Goal: Transaction & Acquisition: Purchase product/service

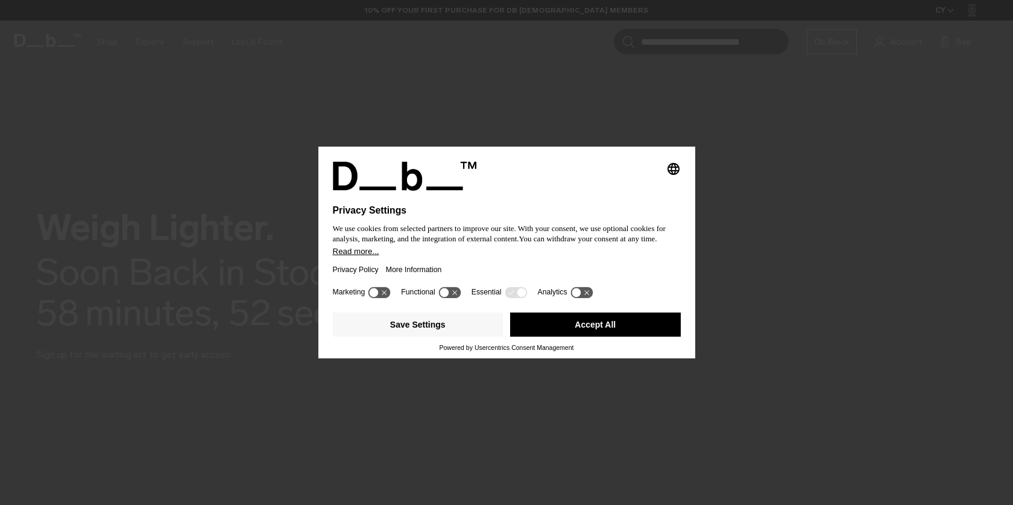
click at [617, 318] on button "Accept All" at bounding box center [595, 324] width 171 height 24
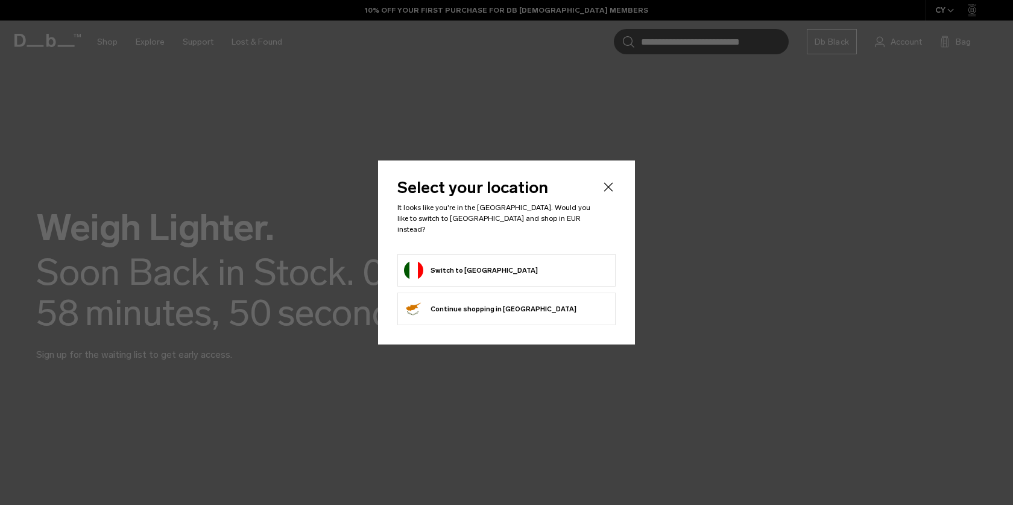
click at [519, 260] on form "Switch to Italy" at bounding box center [506, 269] width 205 height 19
click at [462, 274] on button "Switch to Italy" at bounding box center [471, 269] width 134 height 19
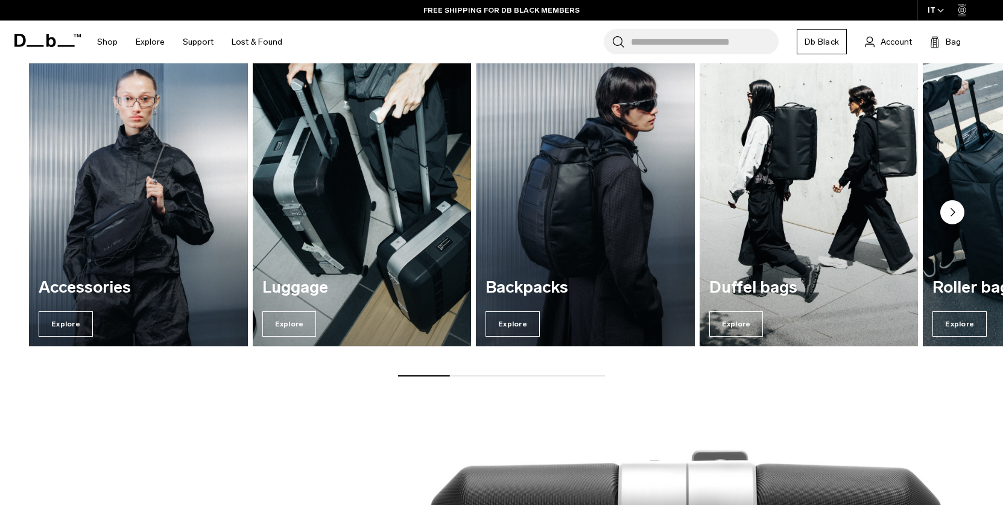
scroll to position [603, 0]
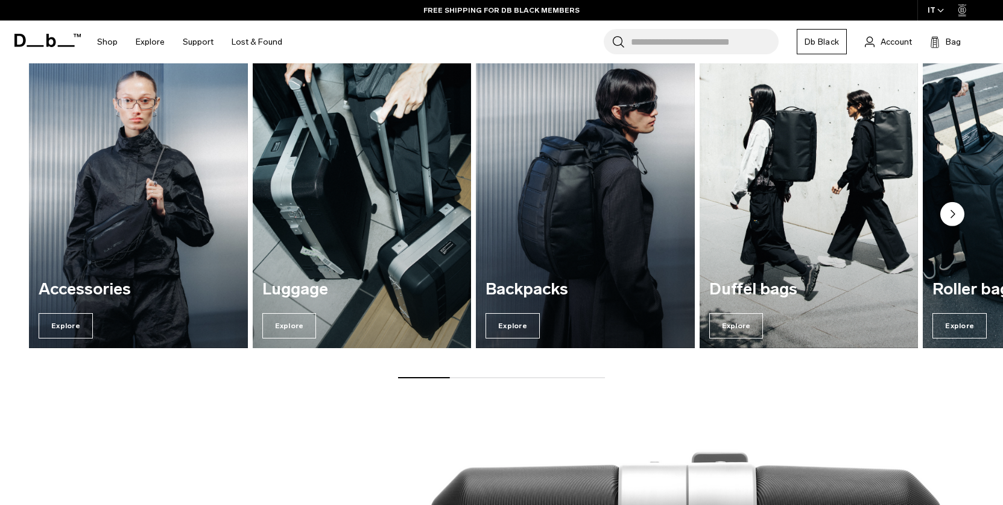
click at [364, 199] on img "2 / 7" at bounding box center [361, 200] width 225 height 304
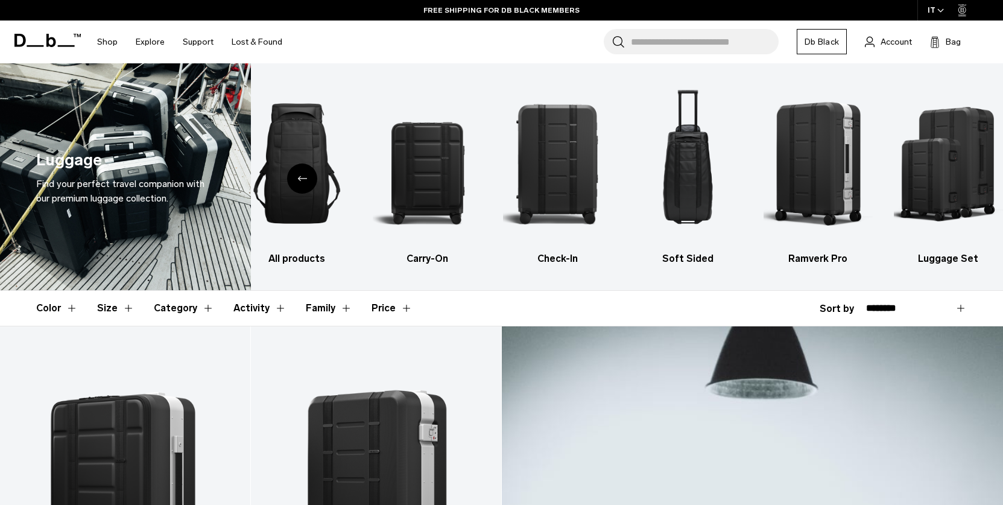
click at [294, 184] on div "Previous slide" at bounding box center [302, 178] width 30 height 30
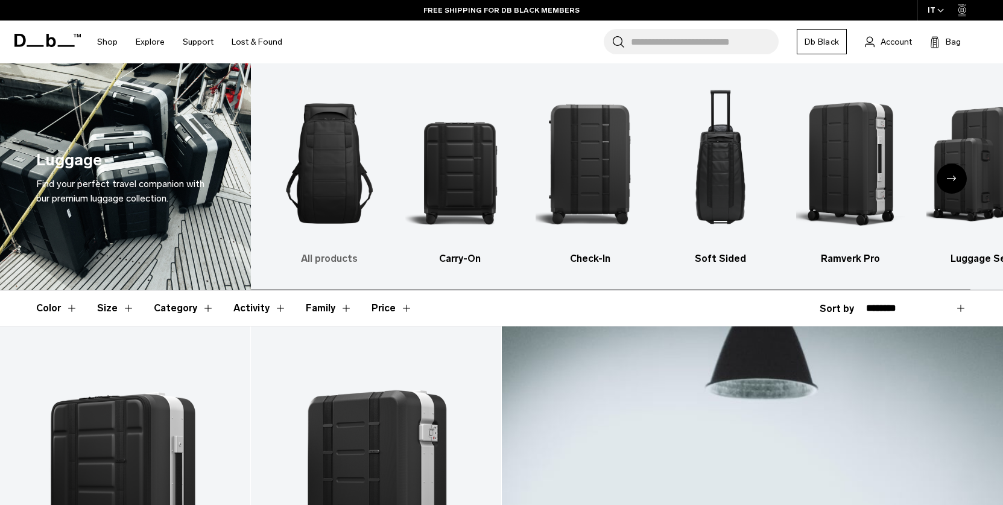
click at [344, 210] on img "1 / 6" at bounding box center [329, 163] width 109 height 164
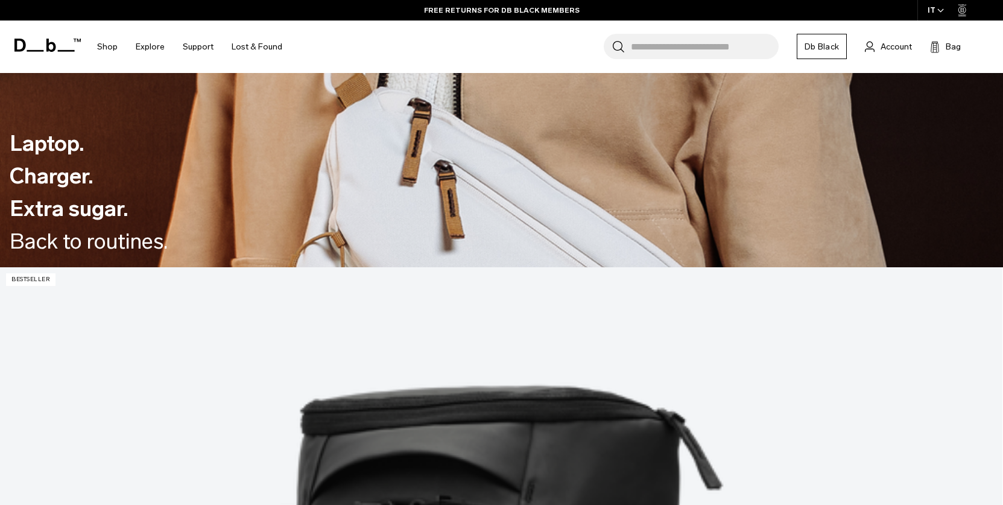
scroll to position [844, 0]
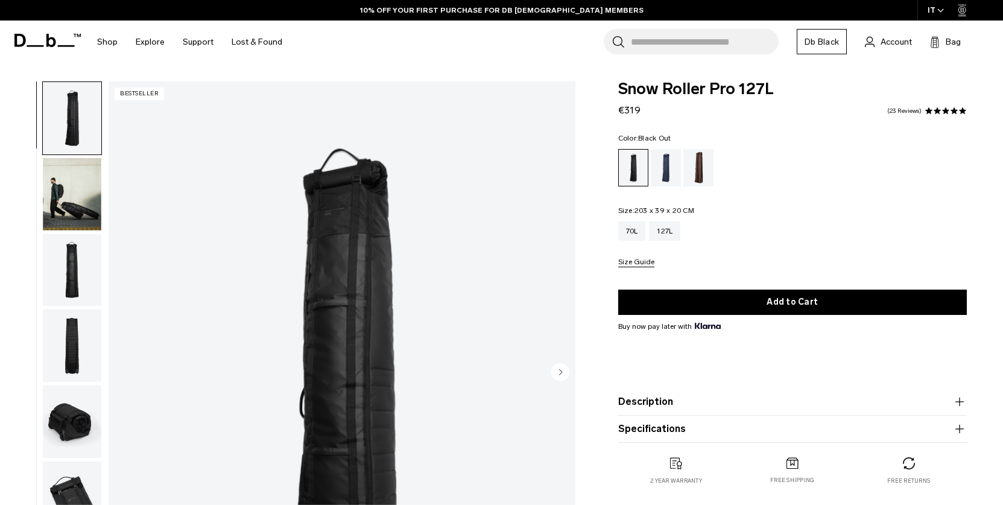
click at [90, 266] on img "button" at bounding box center [72, 270] width 58 height 72
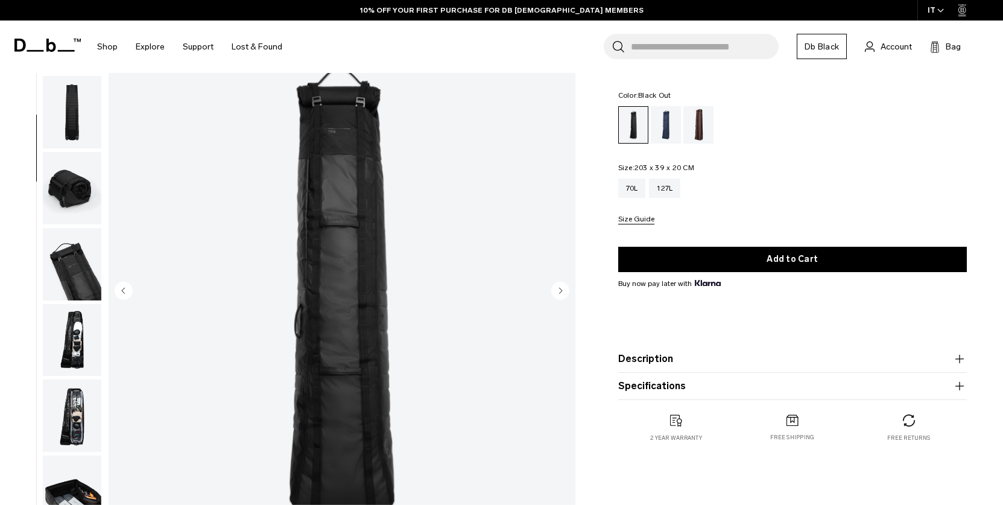
scroll to position [60, 0]
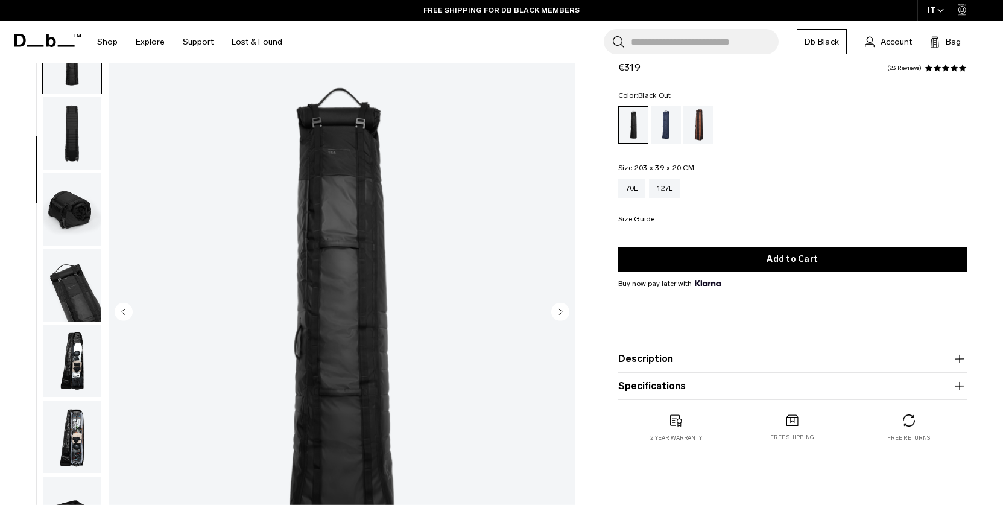
click at [89, 218] on img "button" at bounding box center [72, 209] width 58 height 72
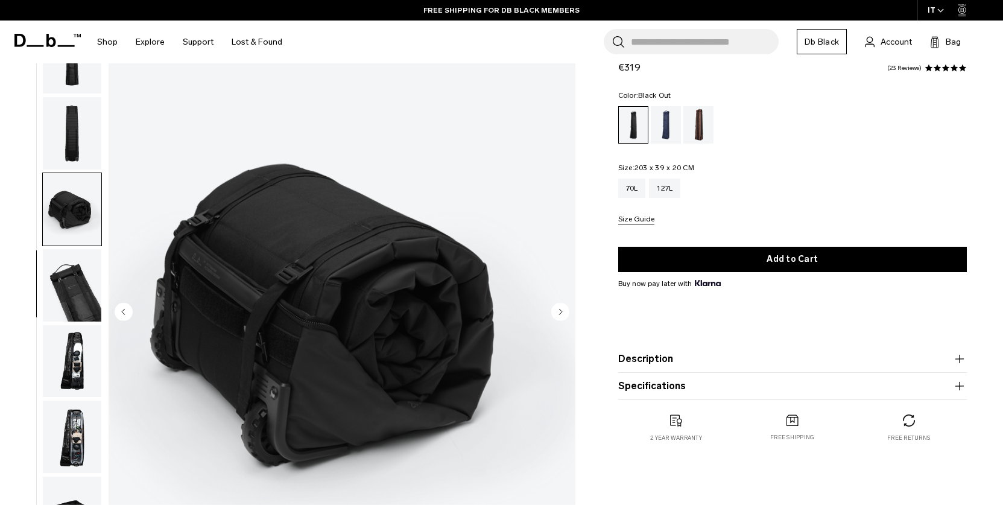
scroll to position [173, 0]
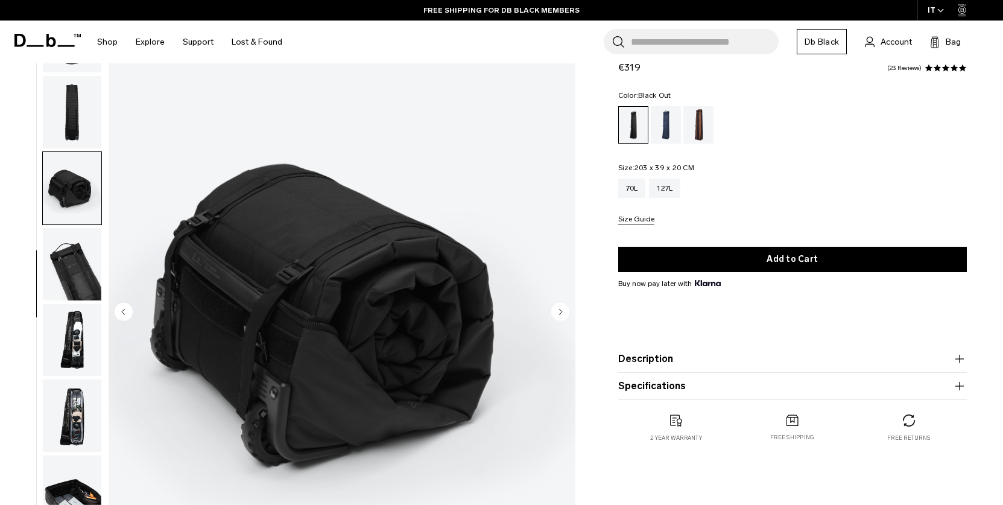
click at [87, 253] on img "button" at bounding box center [72, 264] width 58 height 72
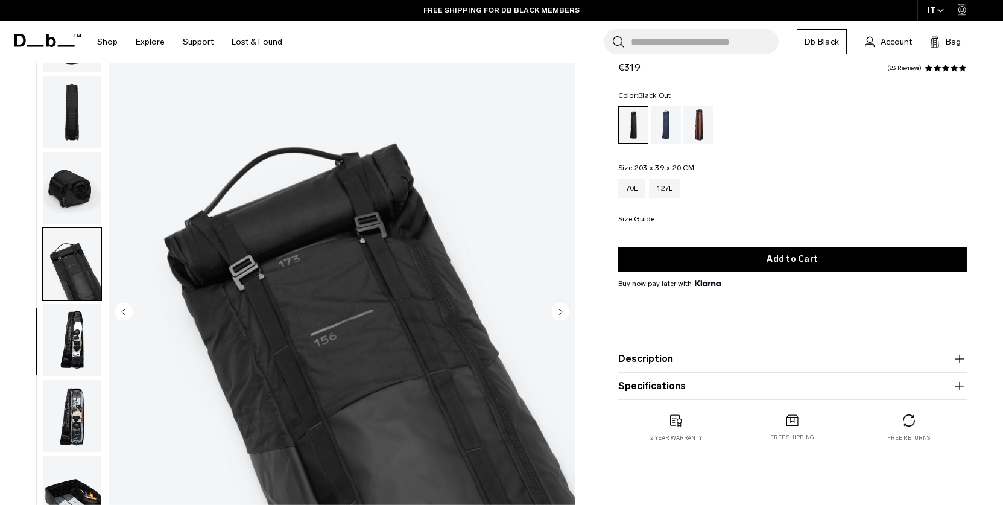
click at [99, 336] on img "button" at bounding box center [72, 340] width 58 height 72
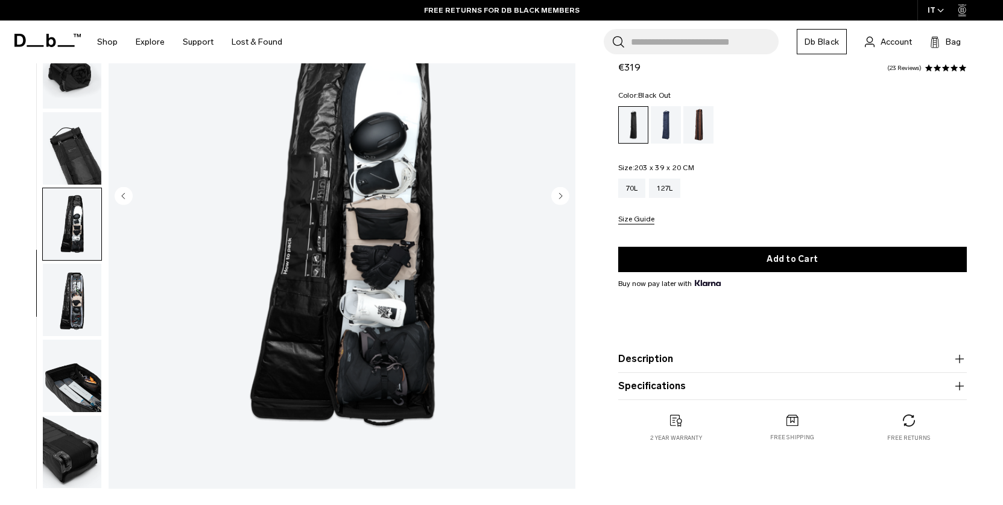
scroll to position [181, 0]
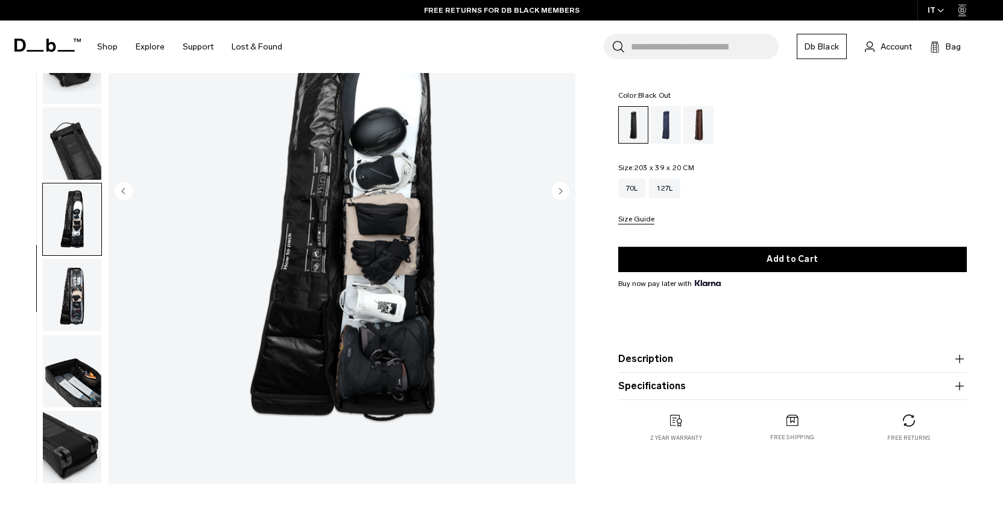
click at [76, 286] on img "button" at bounding box center [72, 295] width 58 height 72
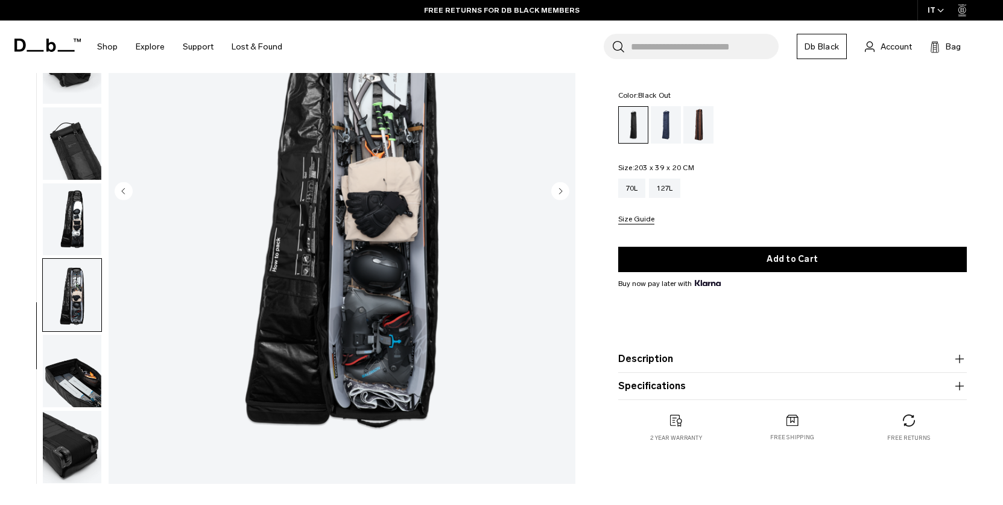
click at [82, 368] on img "button" at bounding box center [72, 371] width 58 height 72
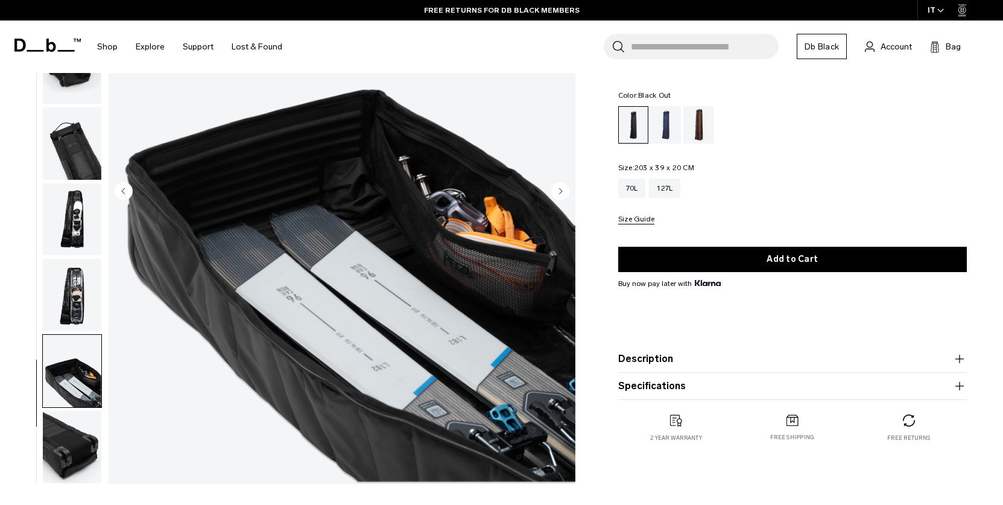
click at [78, 455] on img "button" at bounding box center [72, 447] width 58 height 72
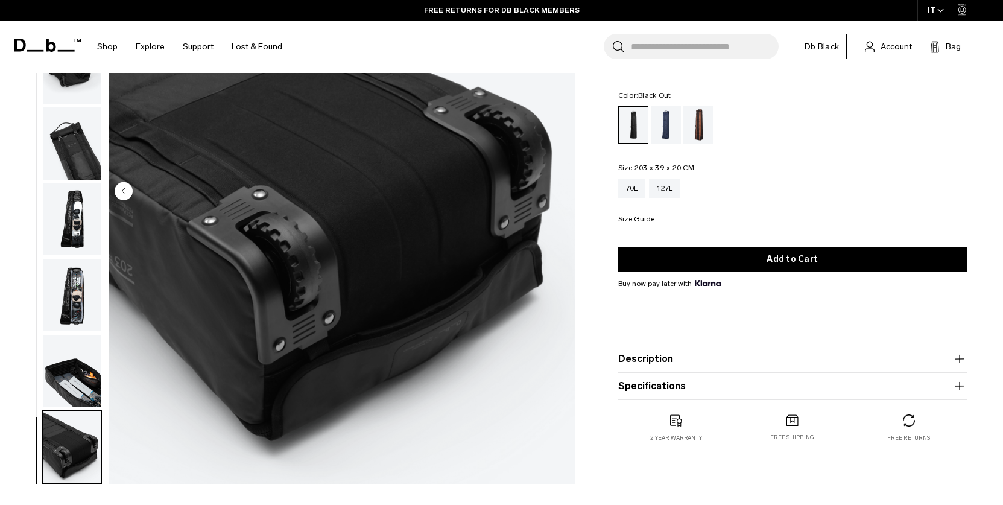
scroll to position [0, 0]
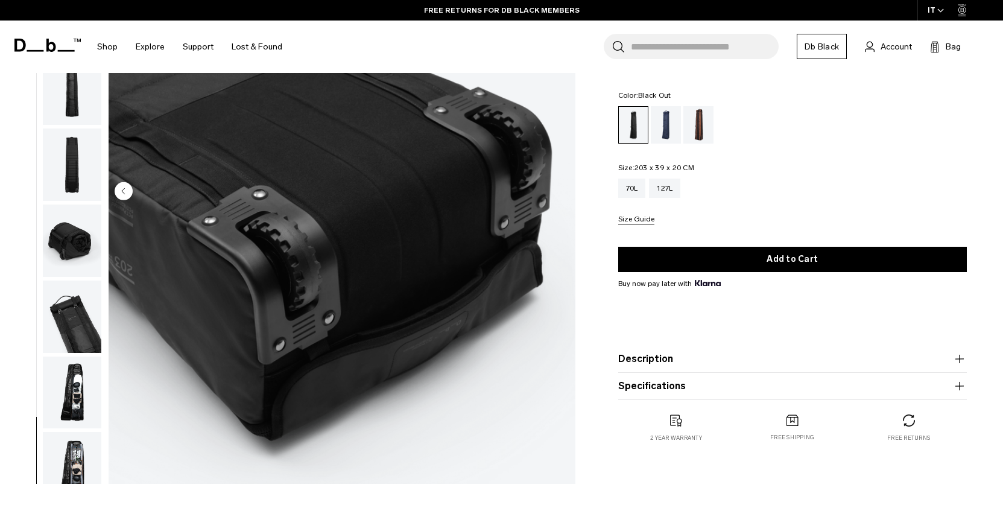
click at [83, 159] on img "button" at bounding box center [72, 164] width 58 height 72
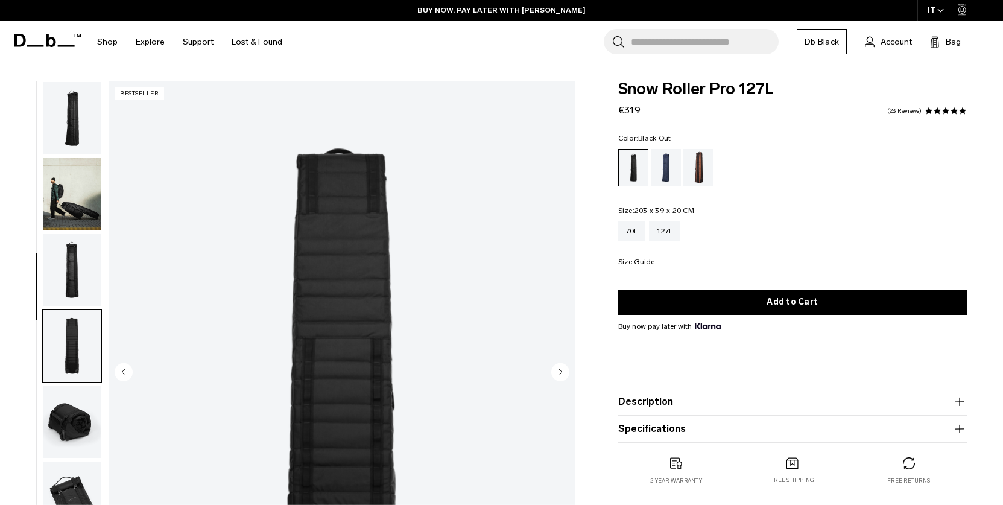
click at [60, 109] on img "button" at bounding box center [72, 118] width 58 height 72
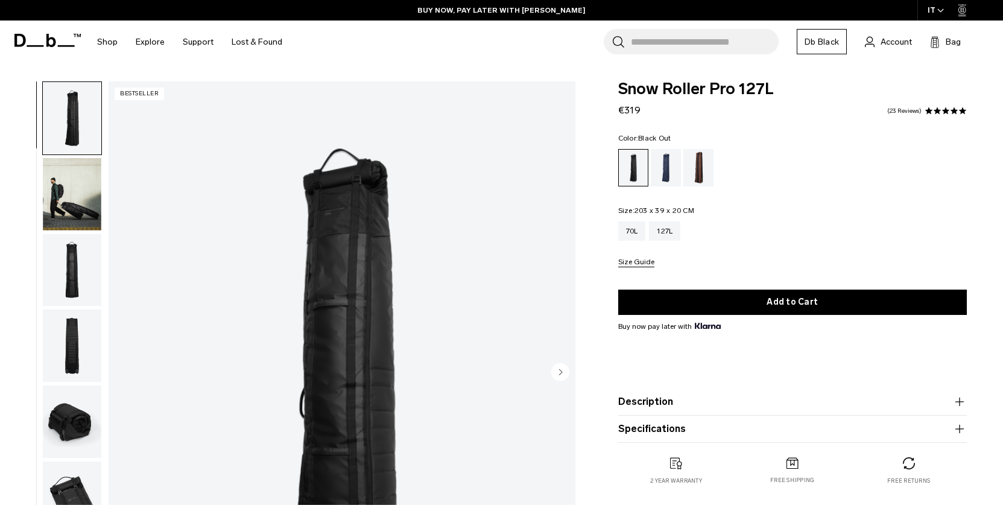
click at [71, 276] on img "button" at bounding box center [72, 270] width 58 height 72
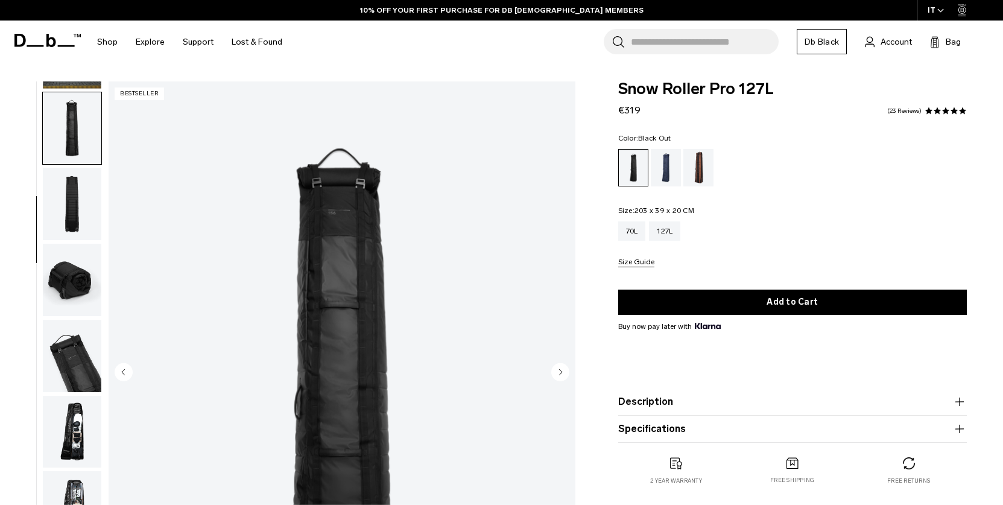
scroll to position [152, 0]
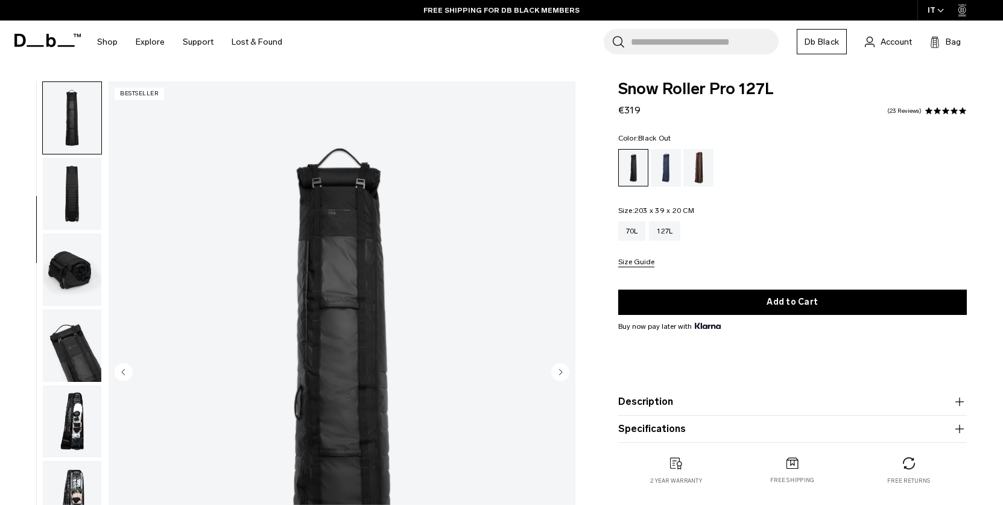
click at [59, 201] on img "button" at bounding box center [72, 193] width 58 height 72
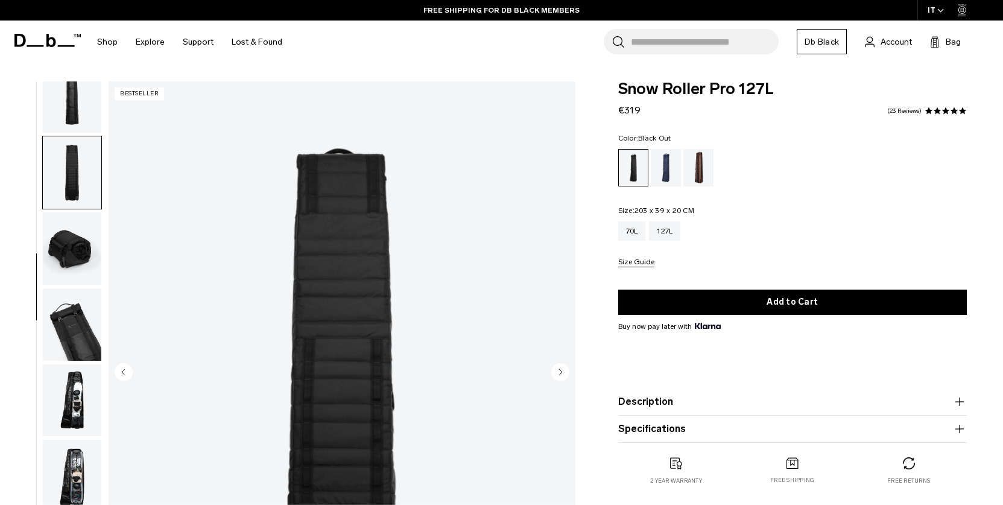
click at [72, 257] on img "button" at bounding box center [72, 248] width 58 height 72
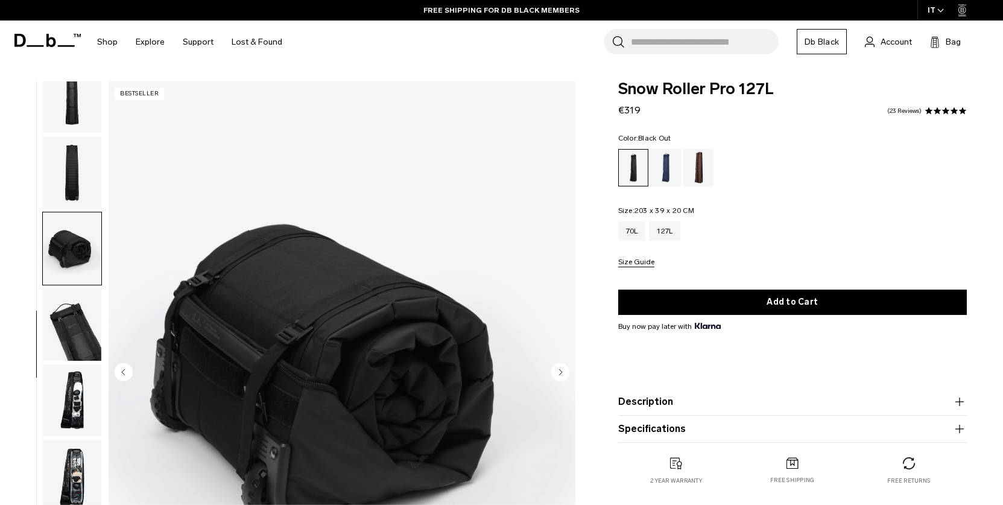
click at [69, 314] on img "button" at bounding box center [72, 324] width 58 height 72
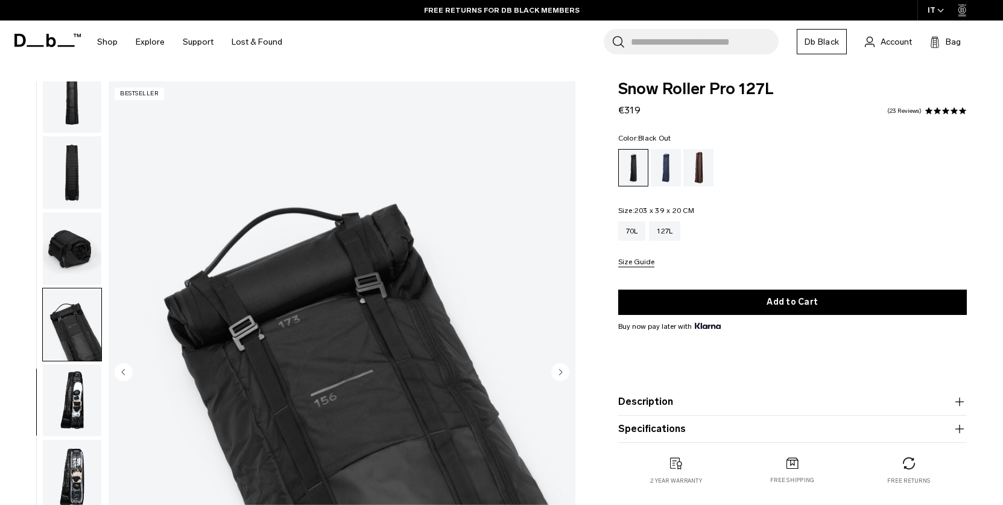
click at [69, 410] on img "button" at bounding box center [72, 400] width 58 height 72
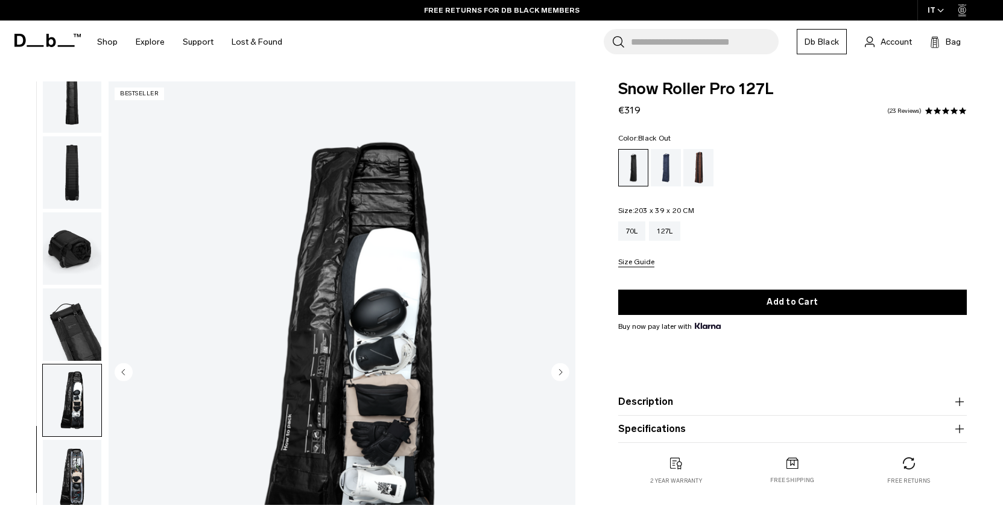
drag, startPoint x: 246, startPoint y: 178, endPoint x: 93, endPoint y: 111, distance: 167.1
click at [93, 111] on img "button" at bounding box center [72, 97] width 58 height 72
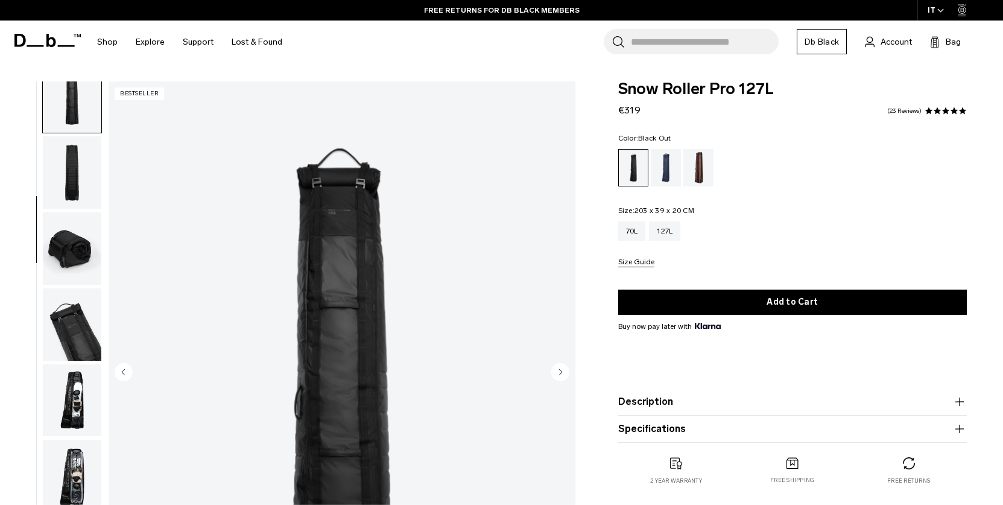
scroll to position [152, 0]
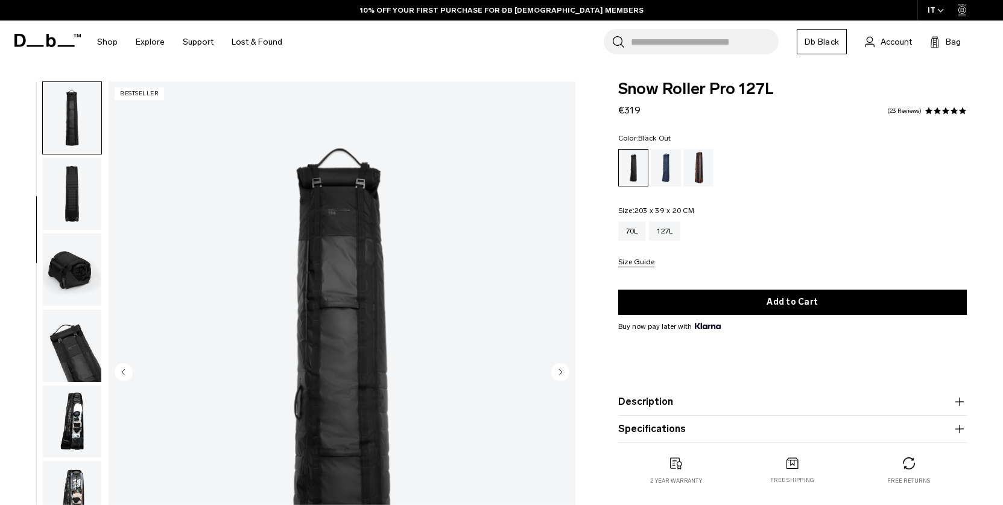
drag, startPoint x: 93, startPoint y: 111, endPoint x: 74, endPoint y: 346, distance: 235.4
click at [74, 346] on img "button" at bounding box center [72, 345] width 58 height 72
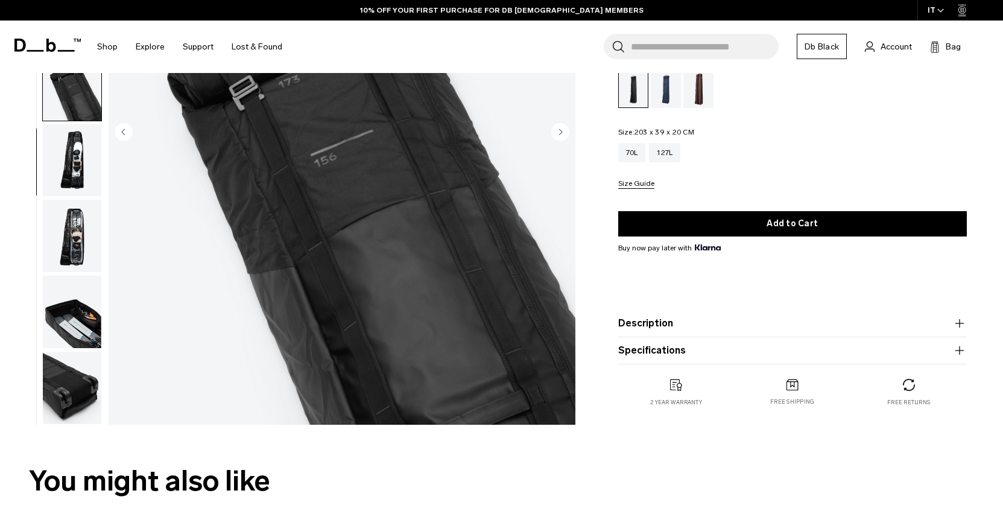
scroll to position [241, 0]
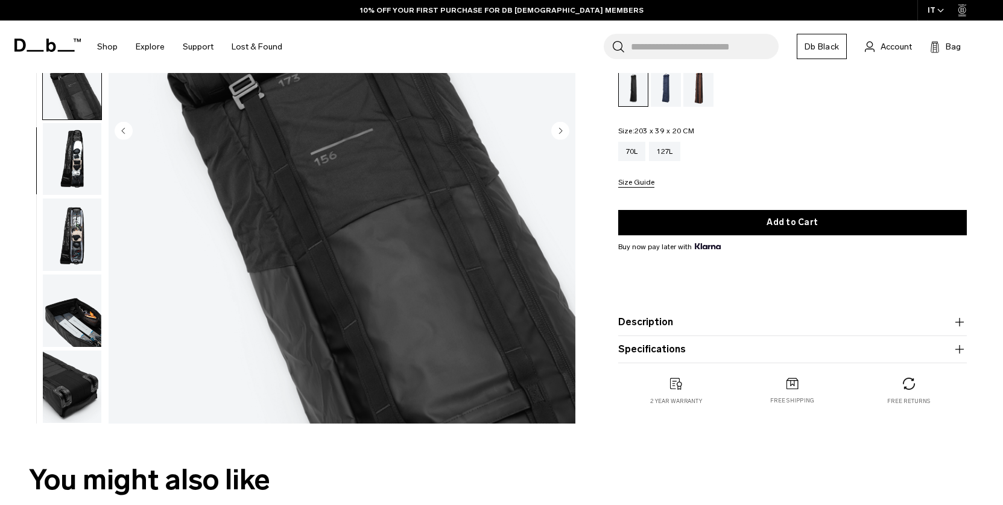
click at [86, 396] on img "button" at bounding box center [72, 386] width 58 height 72
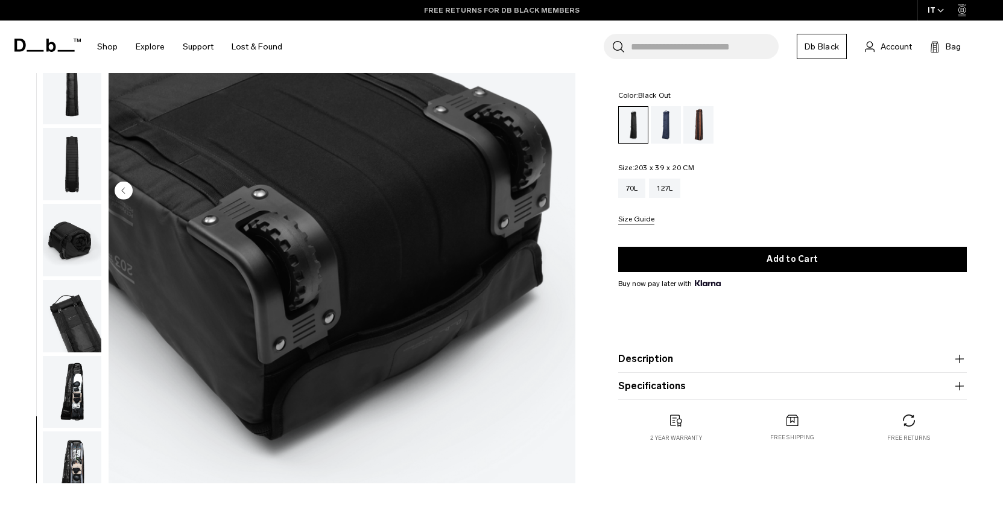
scroll to position [181, 0]
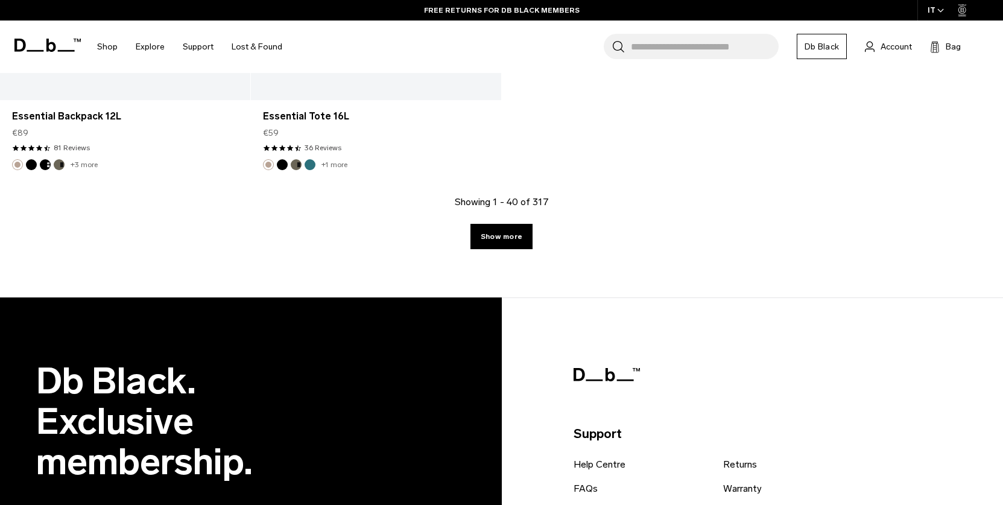
scroll to position [4643, 0]
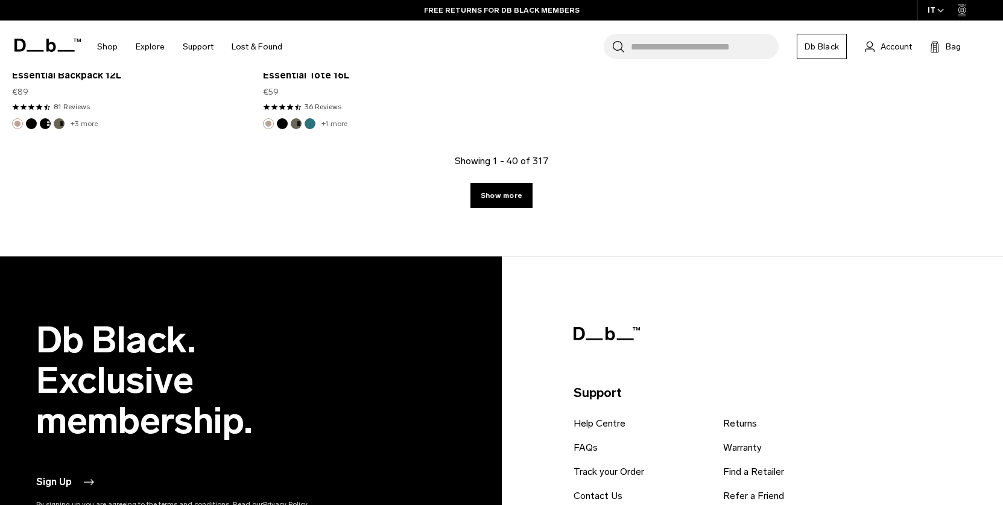
click at [673, 51] on input "Search for Bags, Luggage..." at bounding box center [705, 46] width 148 height 25
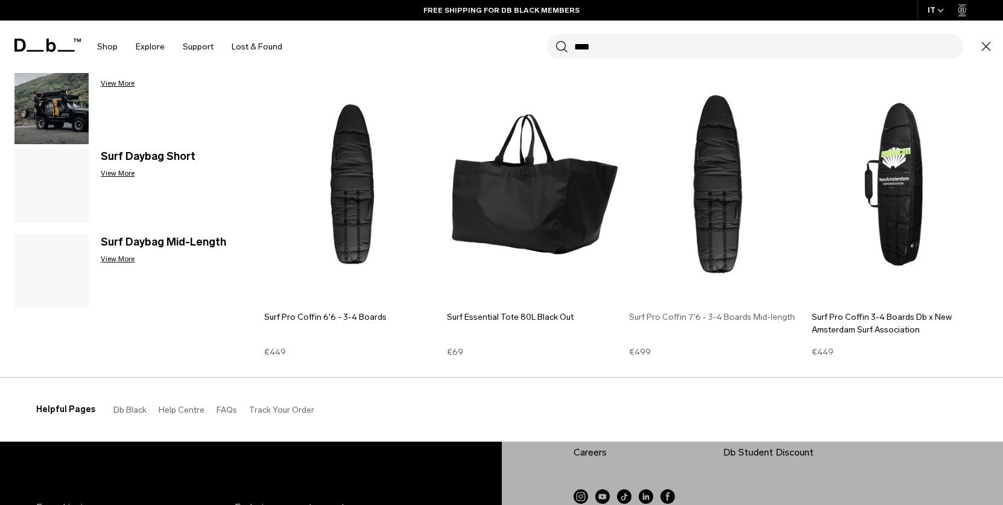
scroll to position [4703, 0]
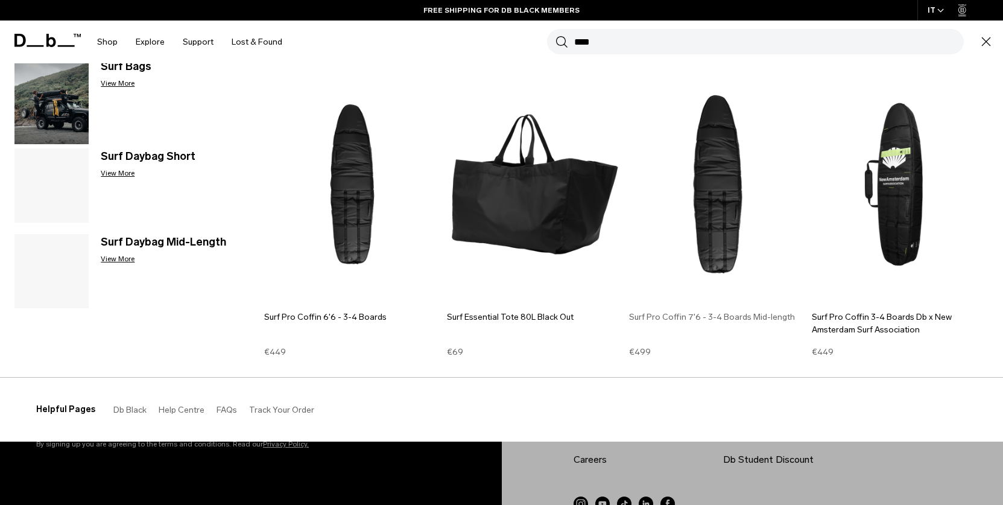
type input "****"
click at [727, 232] on img at bounding box center [717, 184] width 177 height 238
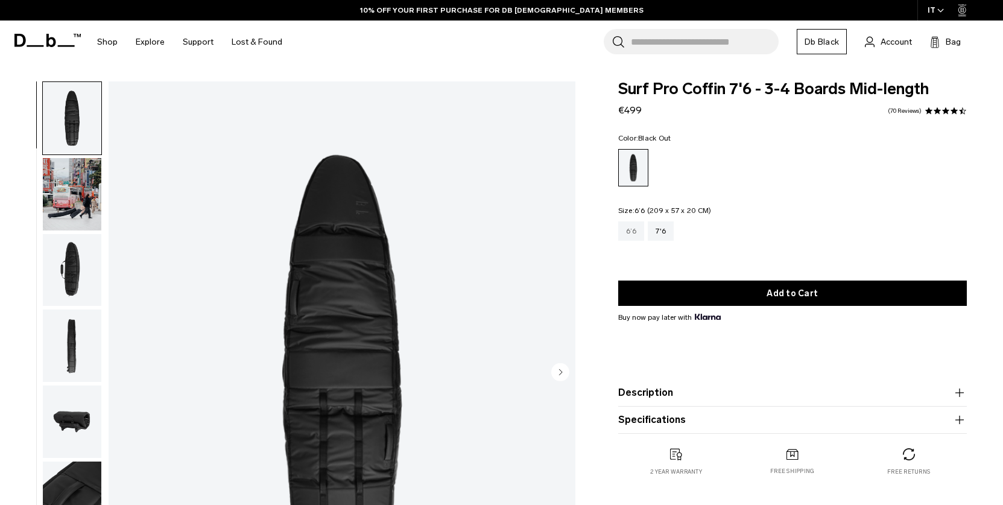
click at [621, 236] on div "6’6" at bounding box center [631, 230] width 27 height 19
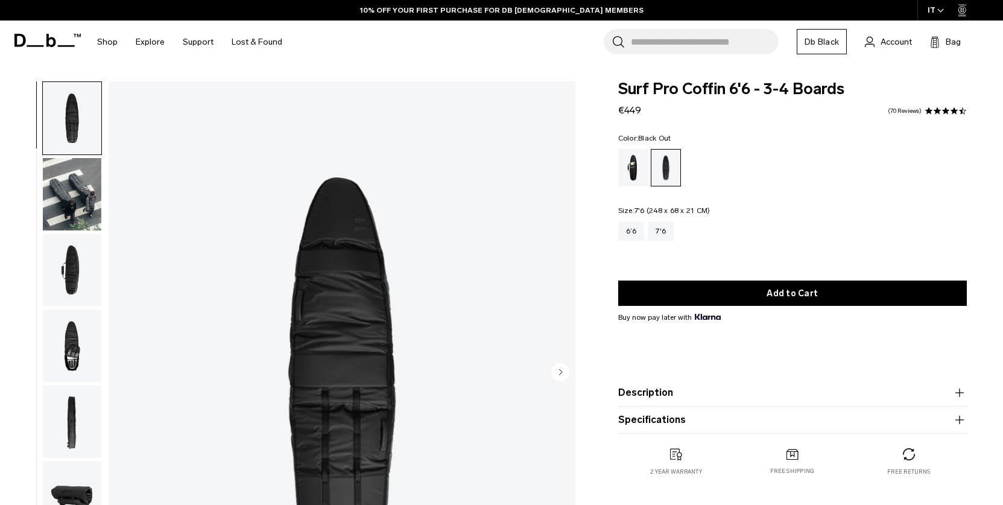
click at [659, 235] on div "7'6" at bounding box center [661, 230] width 26 height 19
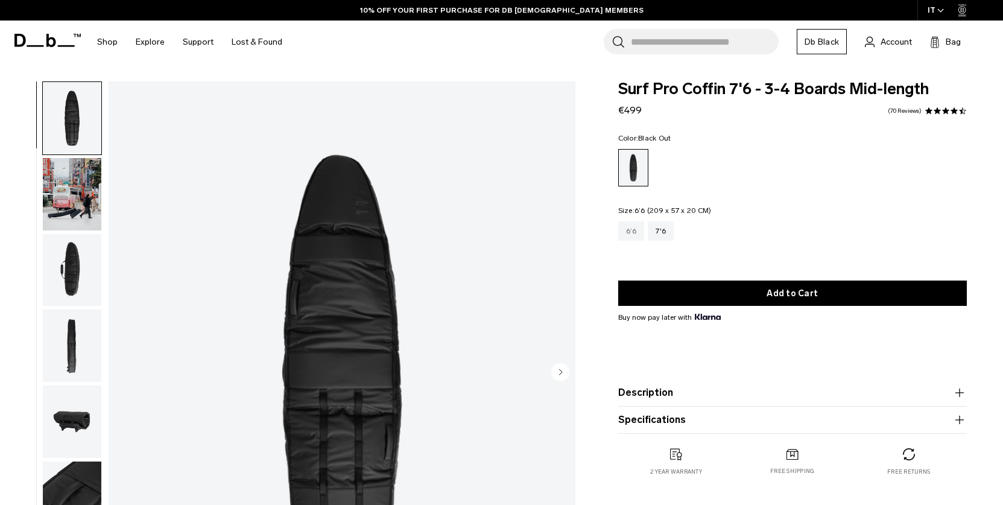
click at [630, 232] on div "6’6" at bounding box center [631, 230] width 27 height 19
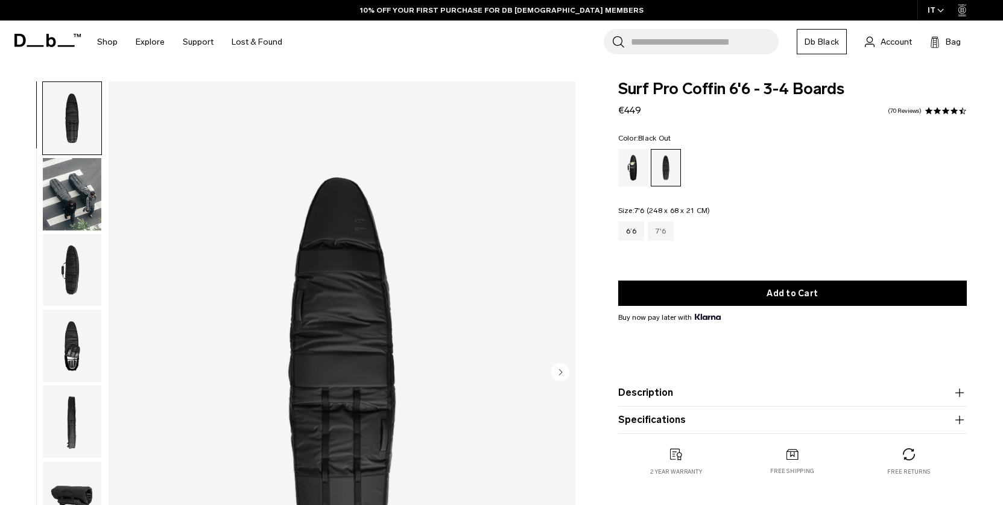
click at [671, 230] on div "7'6" at bounding box center [661, 230] width 26 height 19
